Goal: Find specific page/section: Find specific page/section

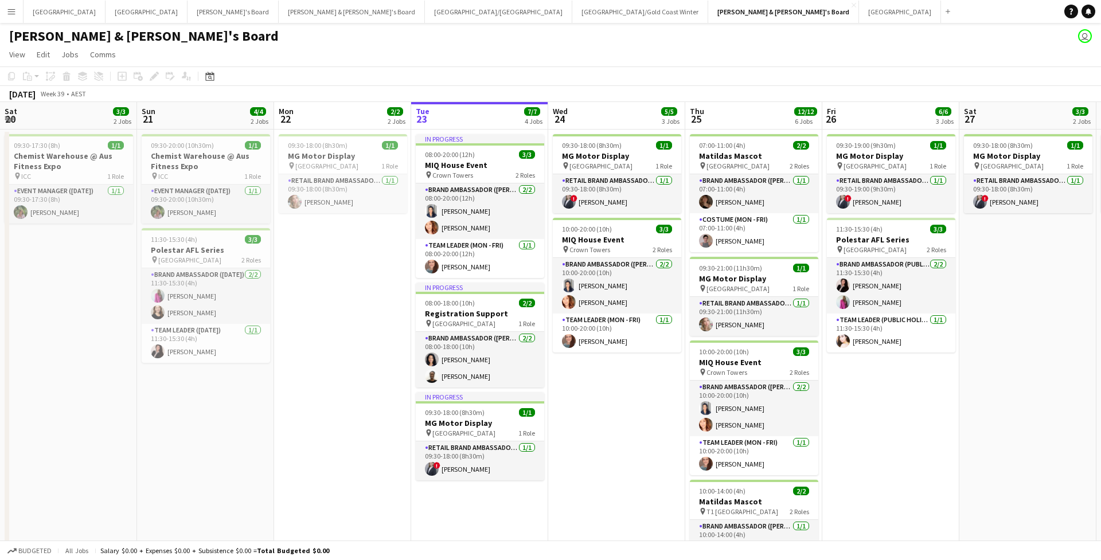
scroll to position [0, 350]
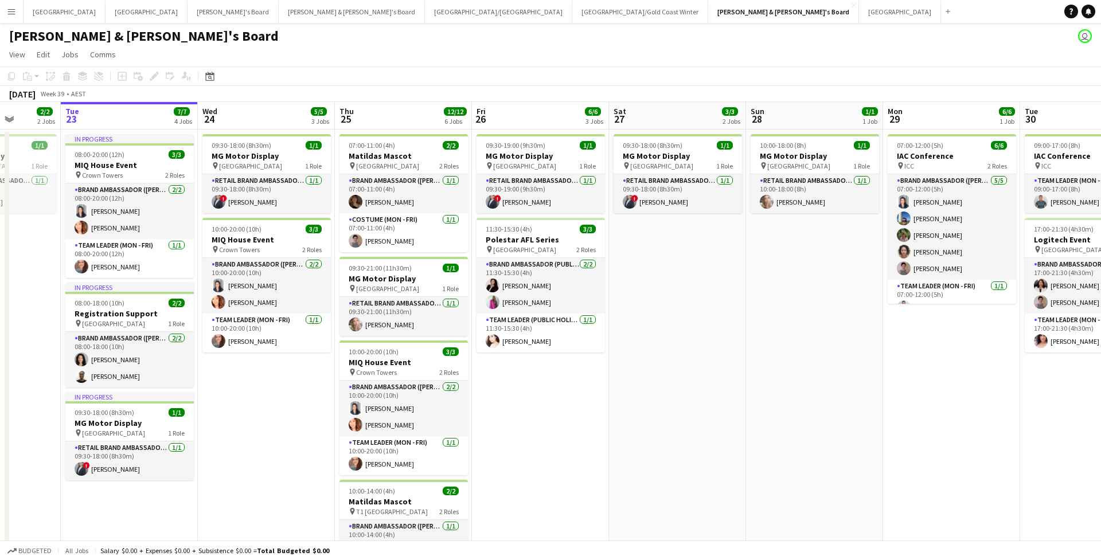
click at [14, 12] on app-icon "Menu" at bounding box center [11, 11] width 9 height 9
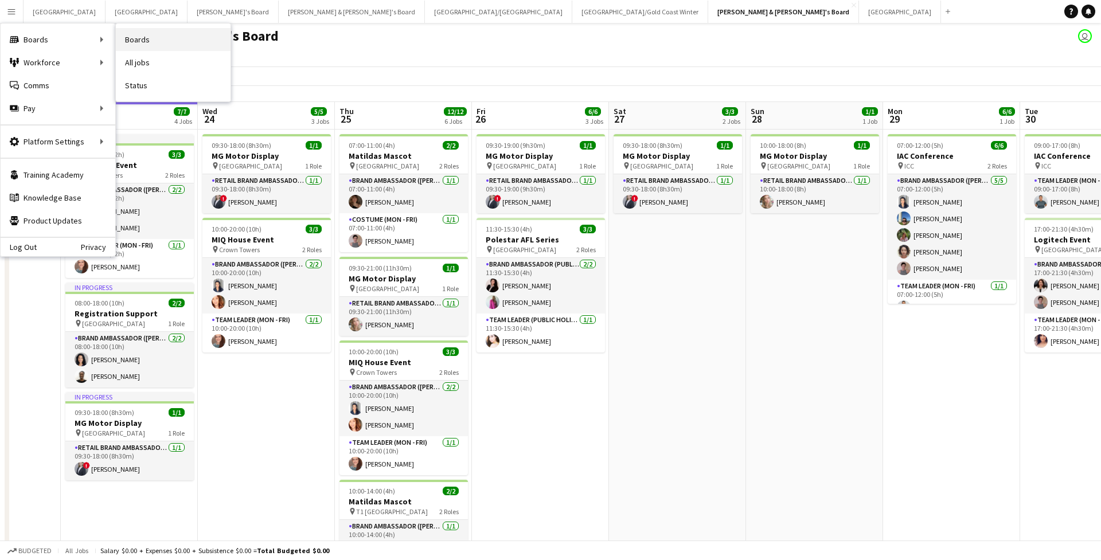
click at [151, 47] on link "Boards" at bounding box center [173, 39] width 115 height 23
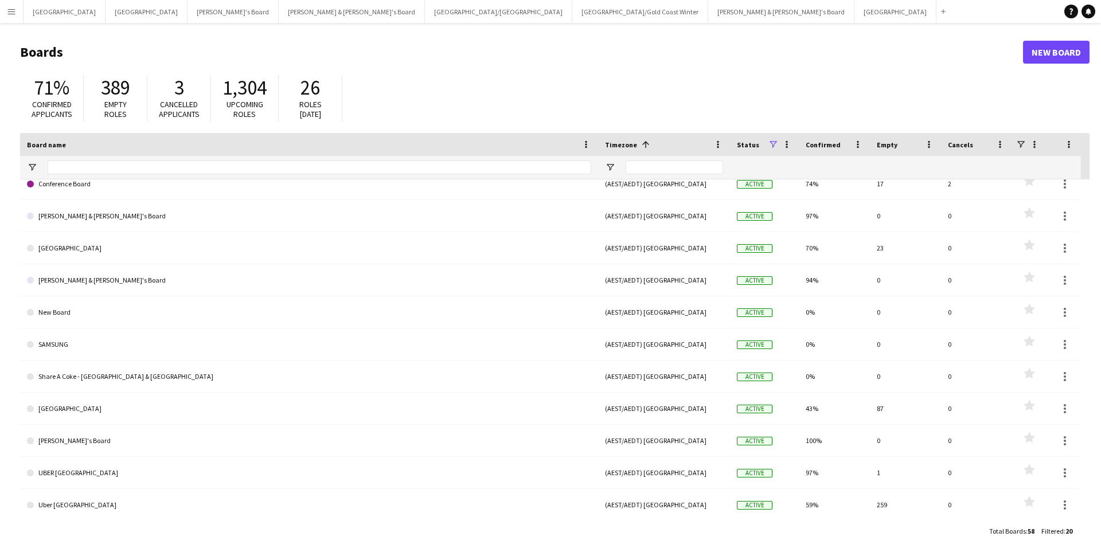
scroll to position [232, 0]
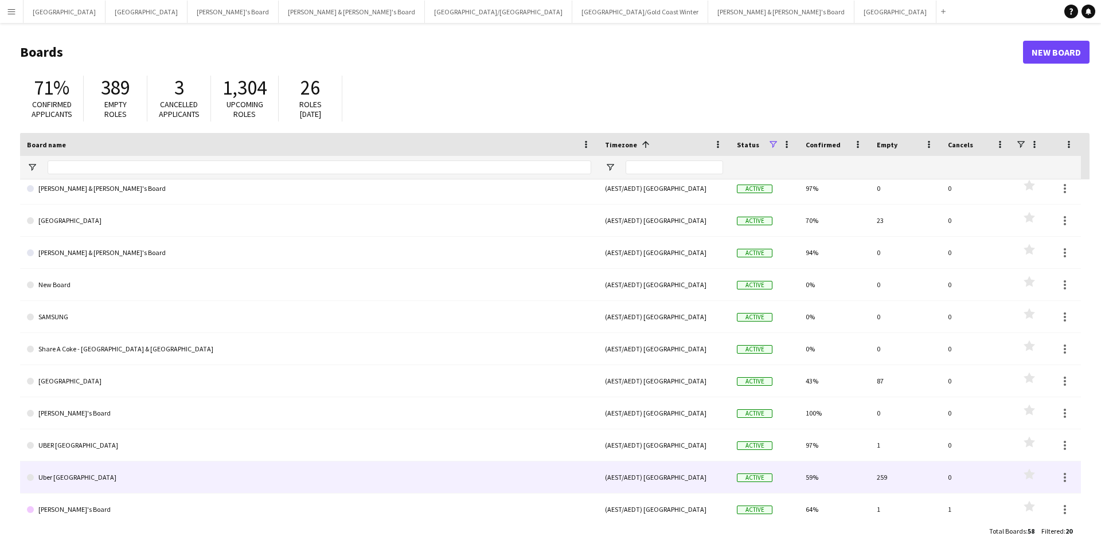
click at [114, 465] on link "Uber [GEOGRAPHIC_DATA]" at bounding box center [309, 478] width 564 height 32
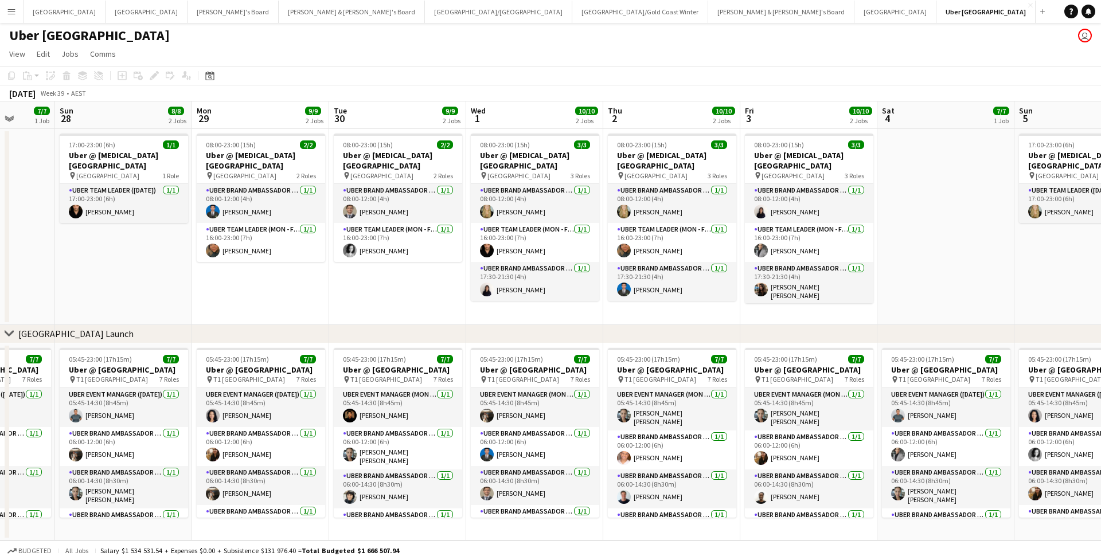
scroll to position [0, 498]
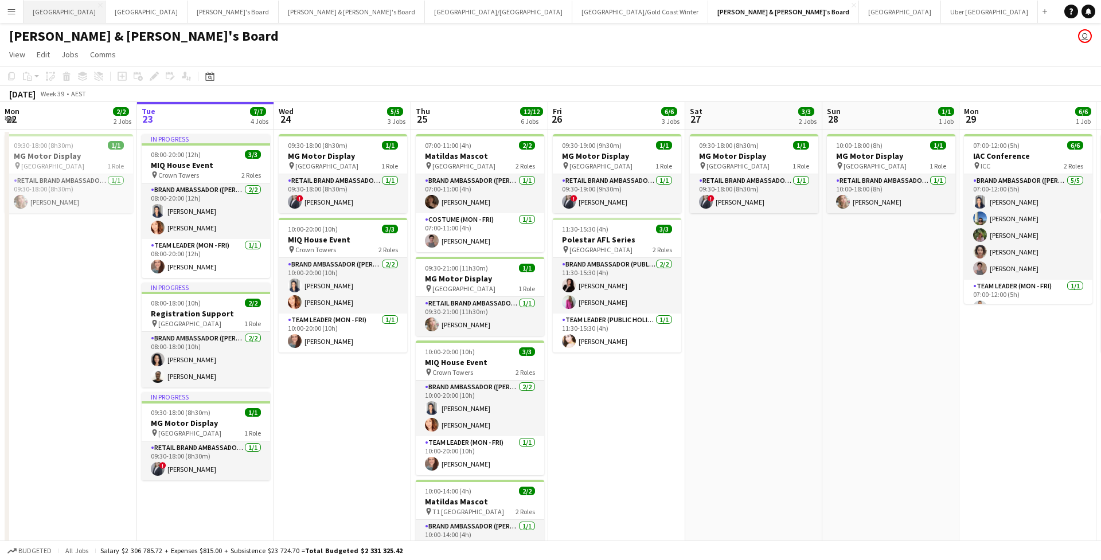
click at [47, 13] on button "Sydney Close" at bounding box center [65, 12] width 82 height 22
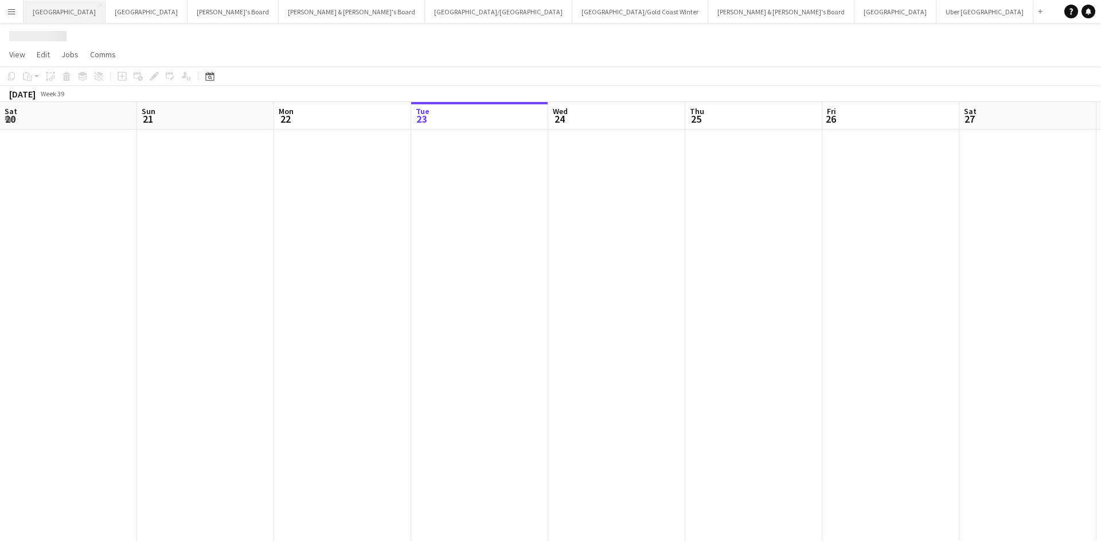
scroll to position [0, 274]
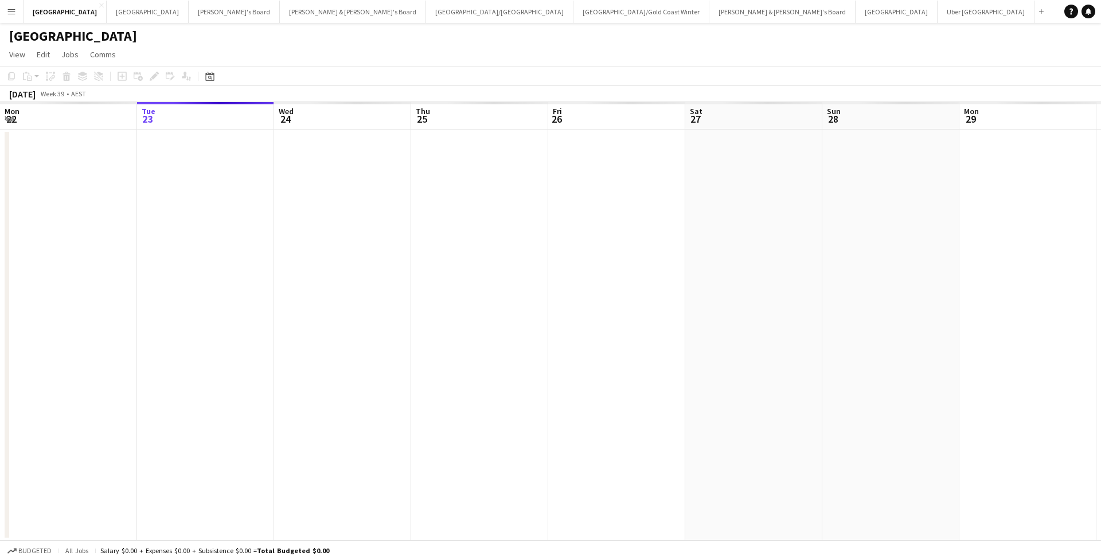
click at [92, 28] on div "[GEOGRAPHIC_DATA]" at bounding box center [550, 34] width 1101 height 22
click at [107, 20] on button "Melbourne Close" at bounding box center [148, 12] width 82 height 22
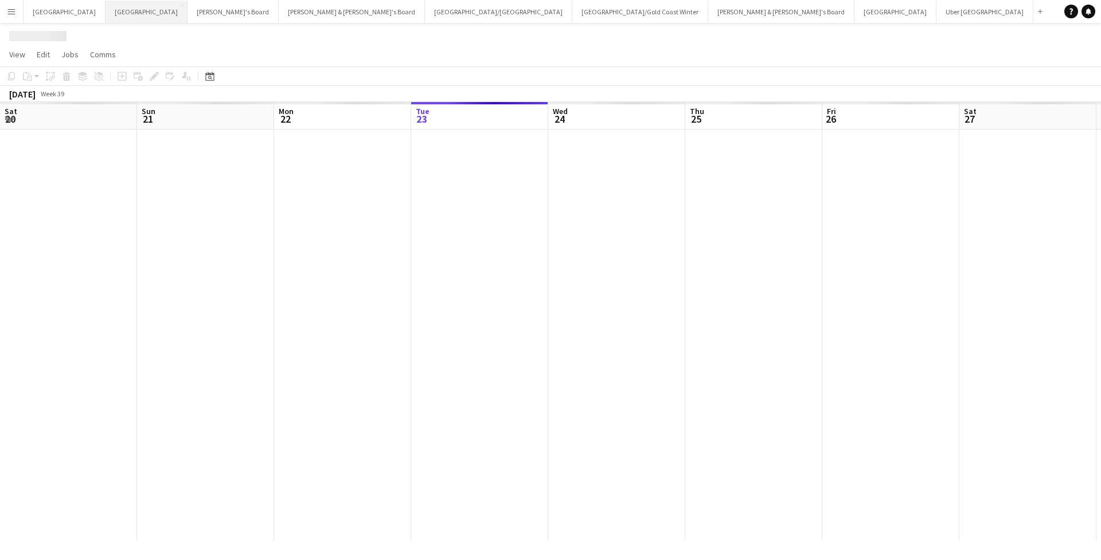
scroll to position [0, 274]
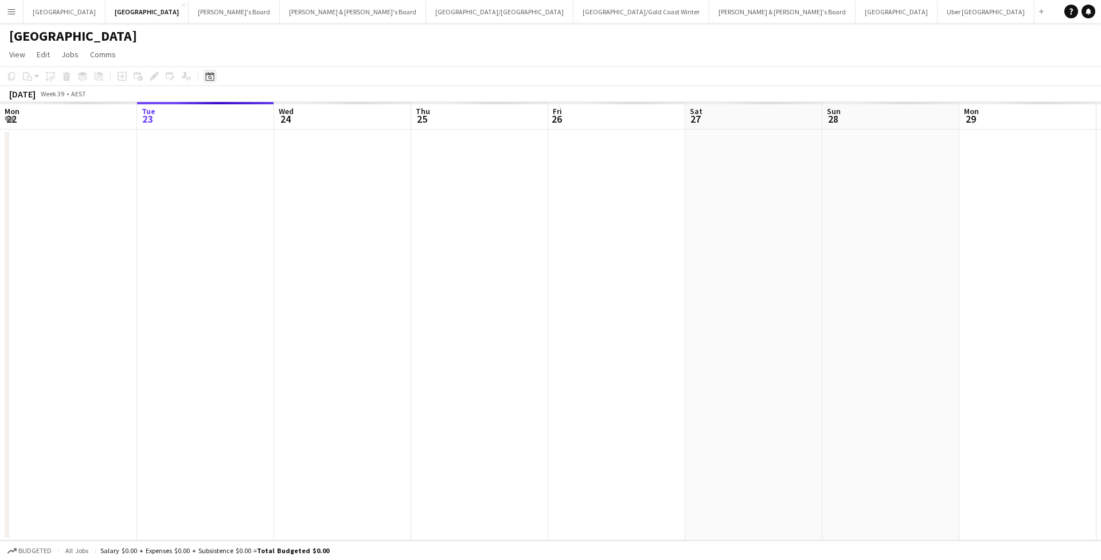
click at [213, 80] on icon "Date picker" at bounding box center [209, 76] width 9 height 9
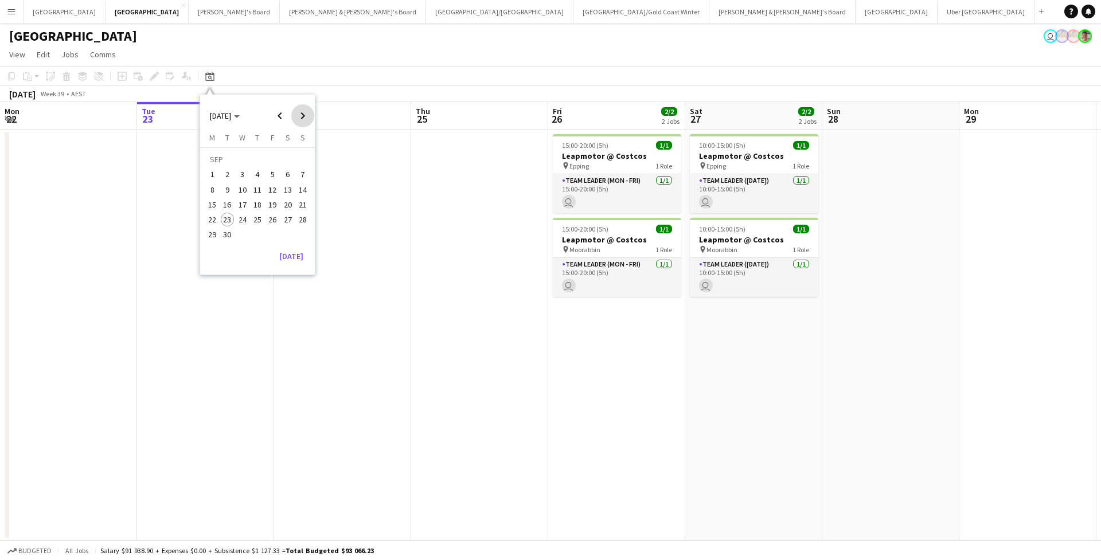
click at [303, 120] on span "Next month" at bounding box center [302, 115] width 23 height 23
click at [230, 204] on span "14" at bounding box center [228, 205] width 14 height 14
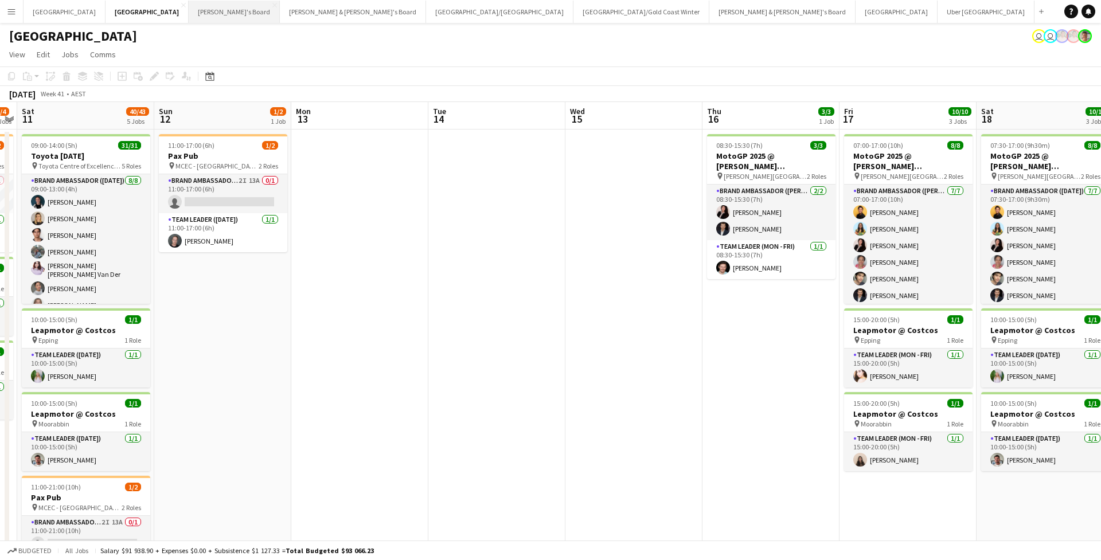
click at [189, 13] on button "Tennille's Board Close" at bounding box center [234, 12] width 91 height 22
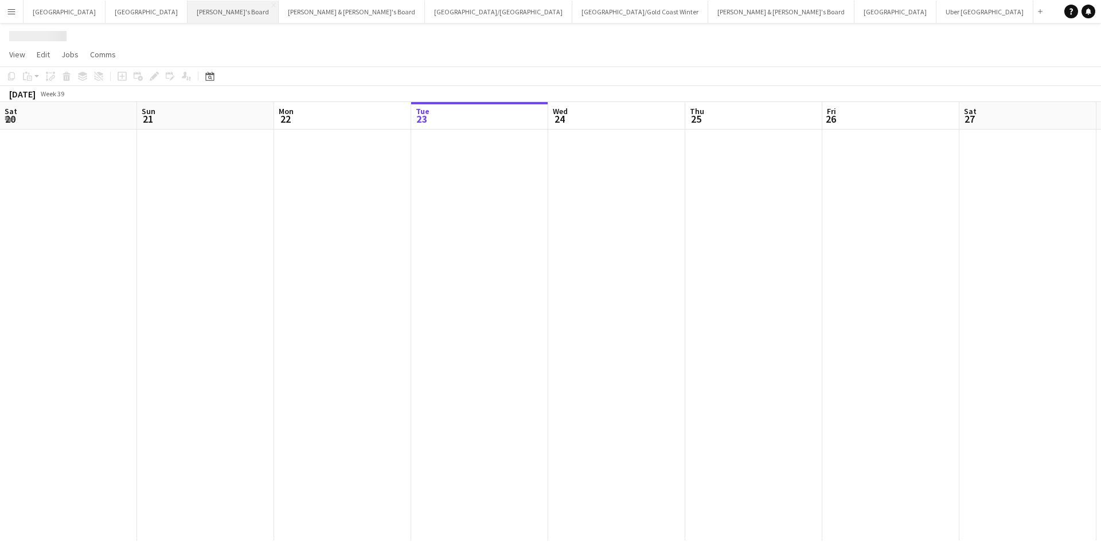
scroll to position [0, 274]
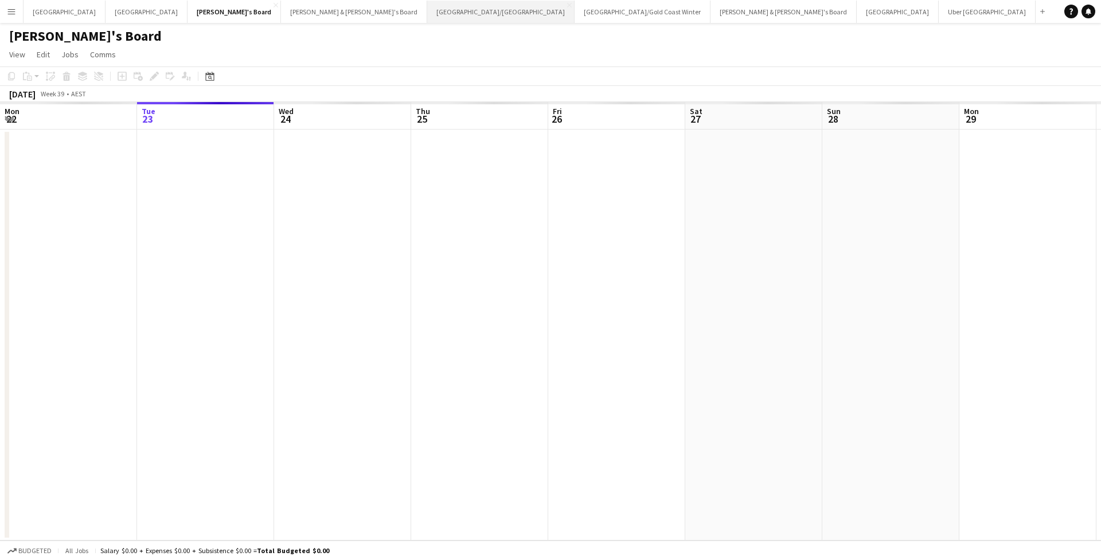
click at [427, 15] on button "[GEOGRAPHIC_DATA]/[GEOGRAPHIC_DATA] Close" at bounding box center [500, 12] width 147 height 22
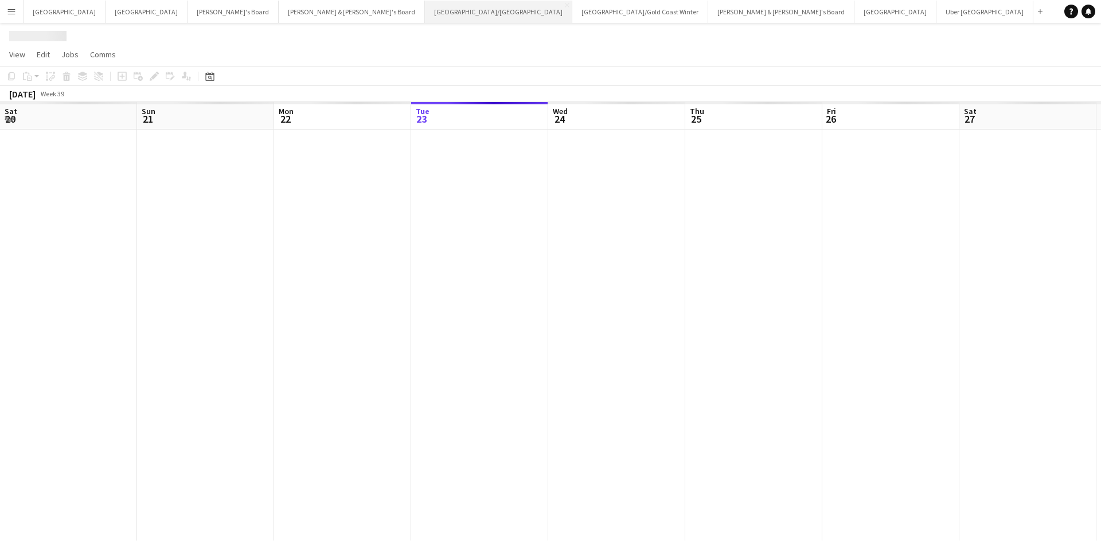
scroll to position [0, 274]
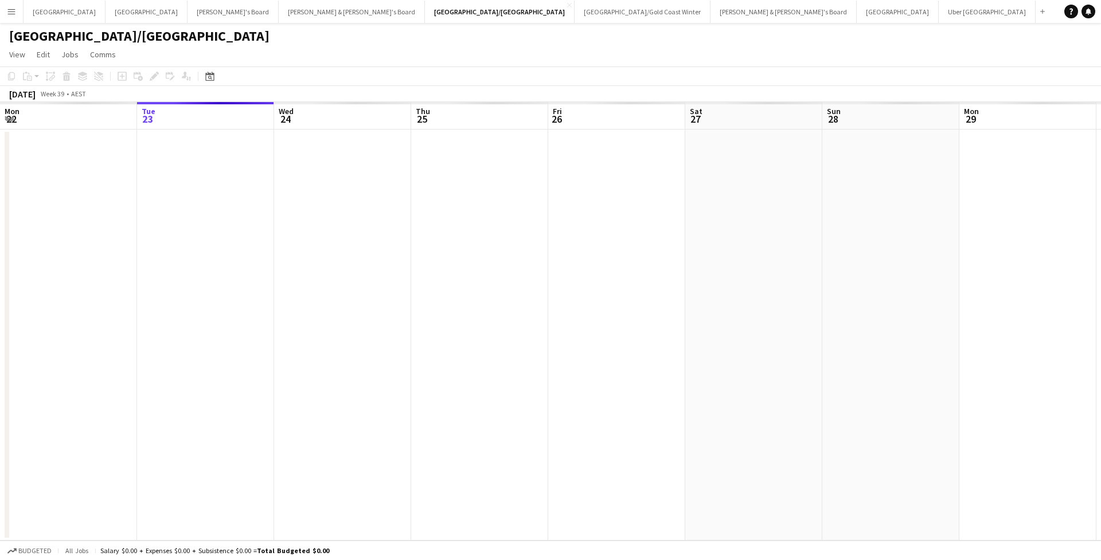
click at [217, 77] on div "Date picker [DATE] [DATE] [DATE] M [DATE] T [DATE] W [DATE] T [DATE] F [DATE] S…" at bounding box center [206, 76] width 26 height 14
click at [210, 77] on icon "Date picker" at bounding box center [209, 76] width 9 height 9
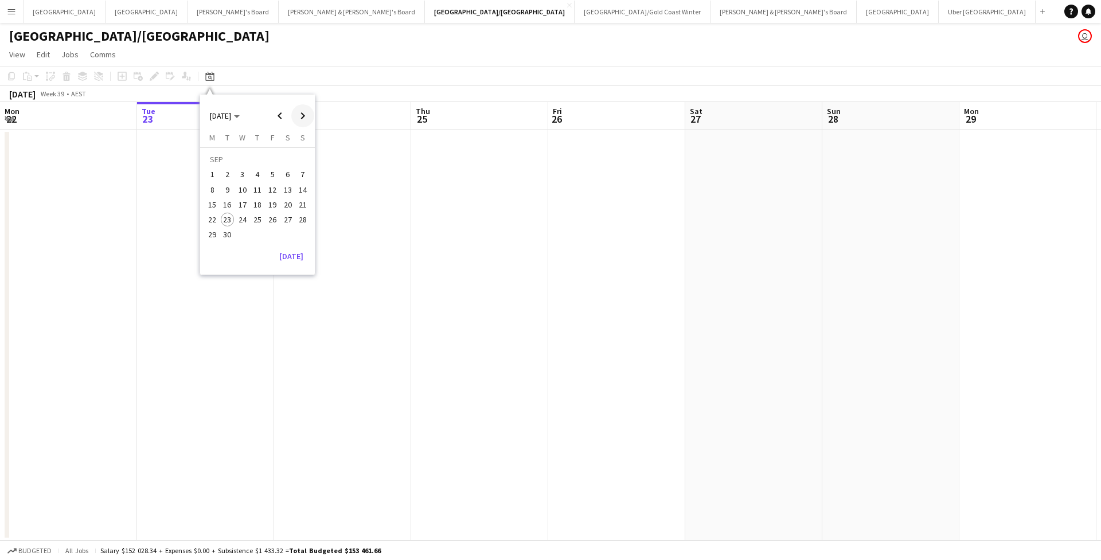
click at [306, 120] on span "Next month" at bounding box center [302, 115] width 23 height 23
click at [224, 202] on span "14" at bounding box center [228, 205] width 14 height 14
